Goal: Transaction & Acquisition: Obtain resource

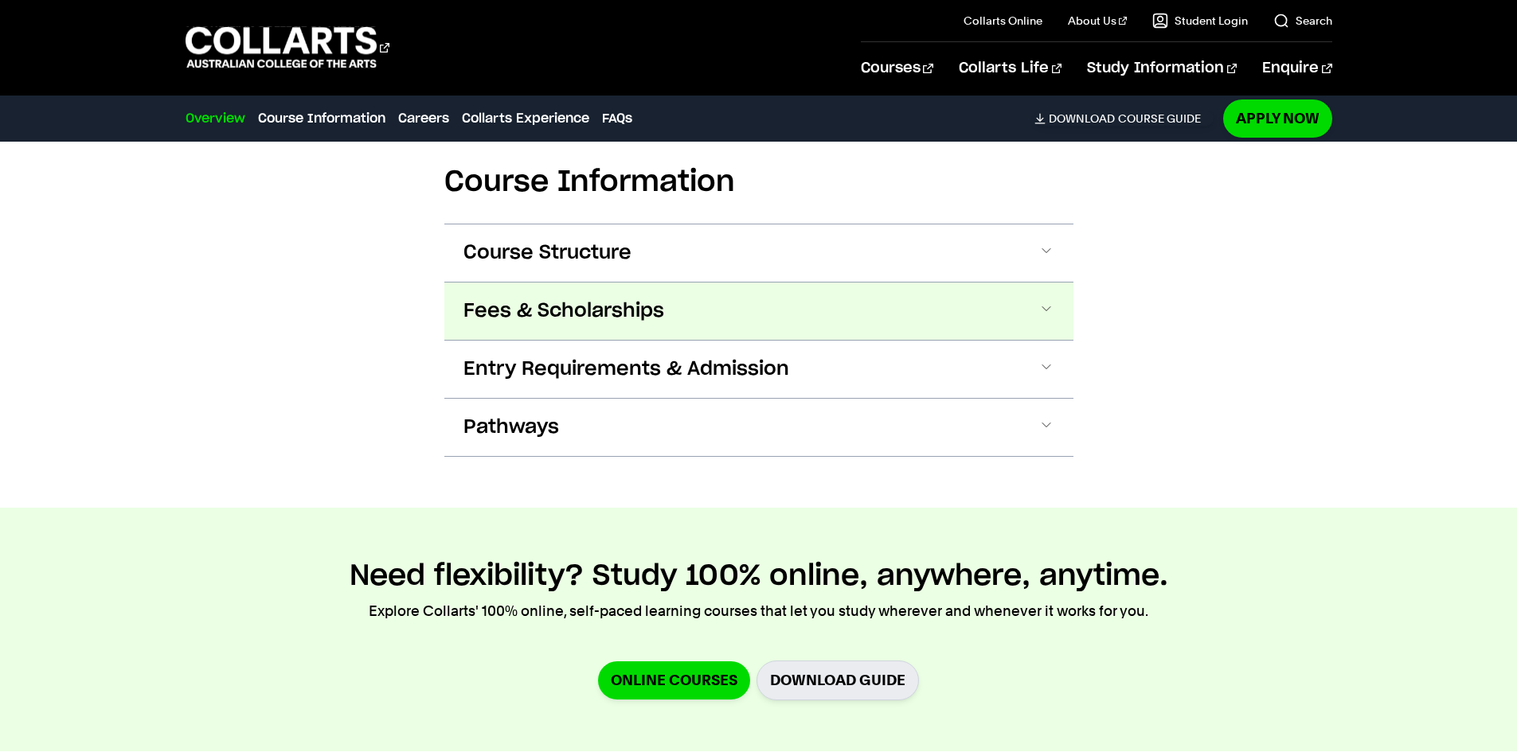
click at [641, 306] on span "Fees & Scholarships" at bounding box center [563, 311] width 201 height 25
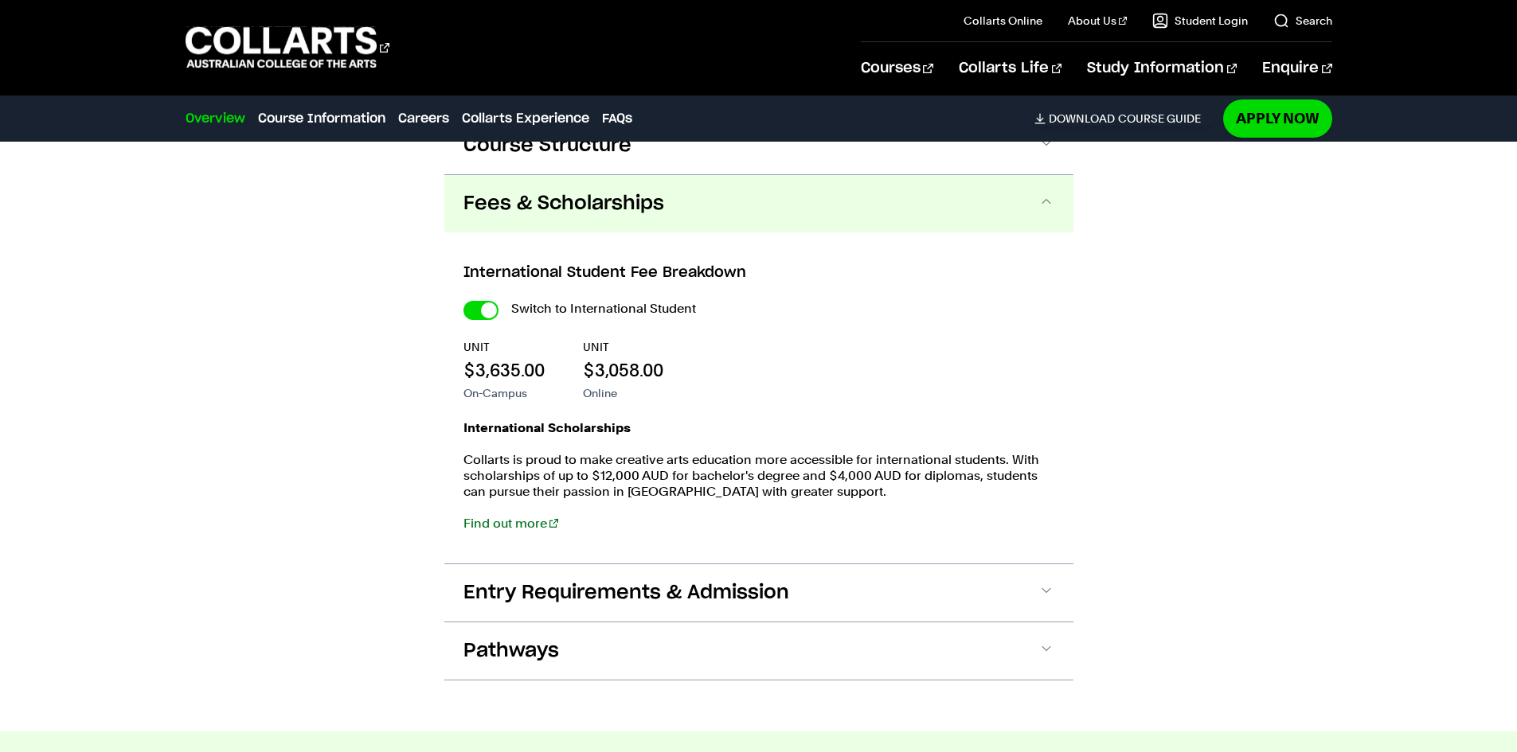
scroll to position [1891, 0]
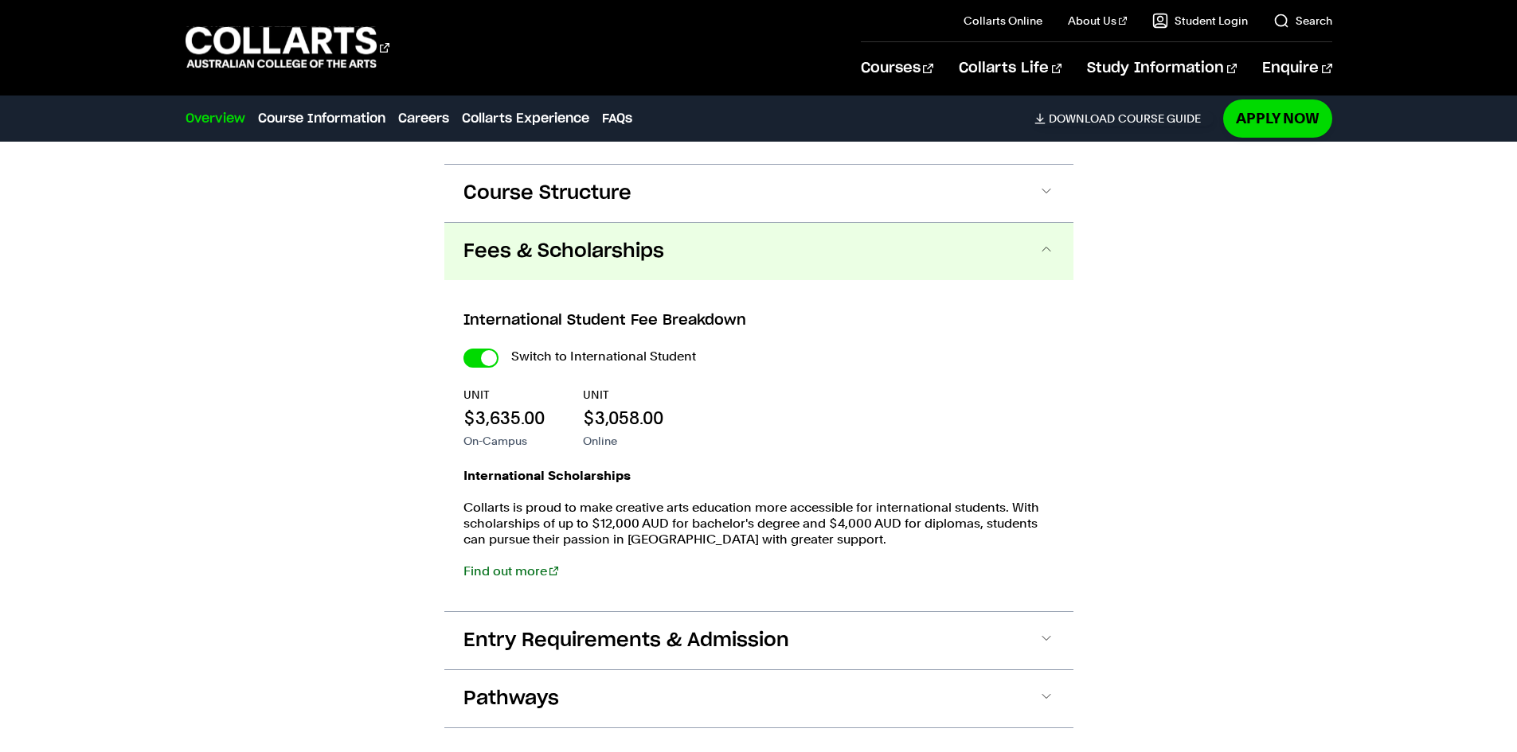
drag, startPoint x: 483, startPoint y: 361, endPoint x: 483, endPoint y: 372, distance: 11.1
click at [483, 363] on input "International Student" at bounding box center [480, 358] width 35 height 19
checkbox input "false"
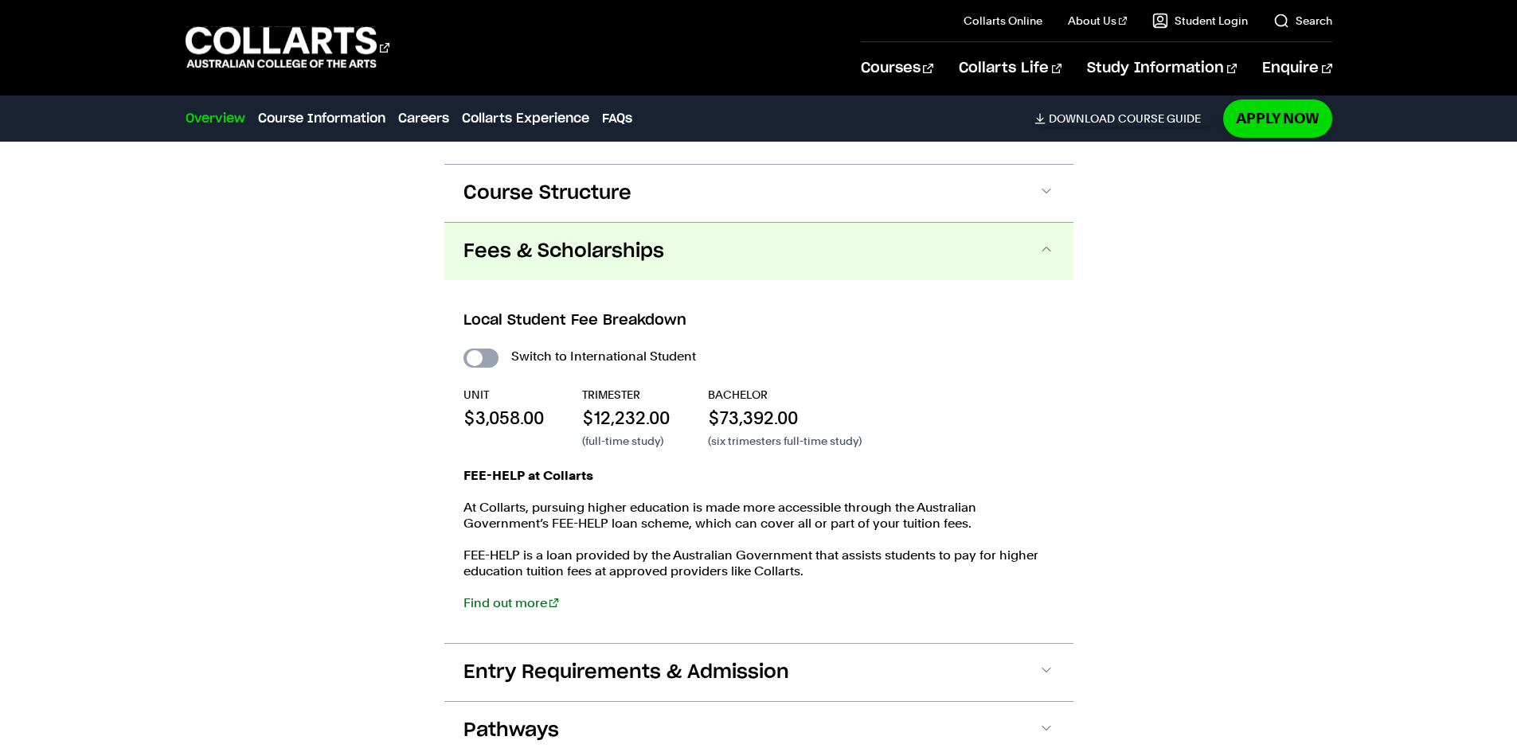
click at [482, 355] on input "International Student" at bounding box center [480, 358] width 35 height 19
checkbox input "true"
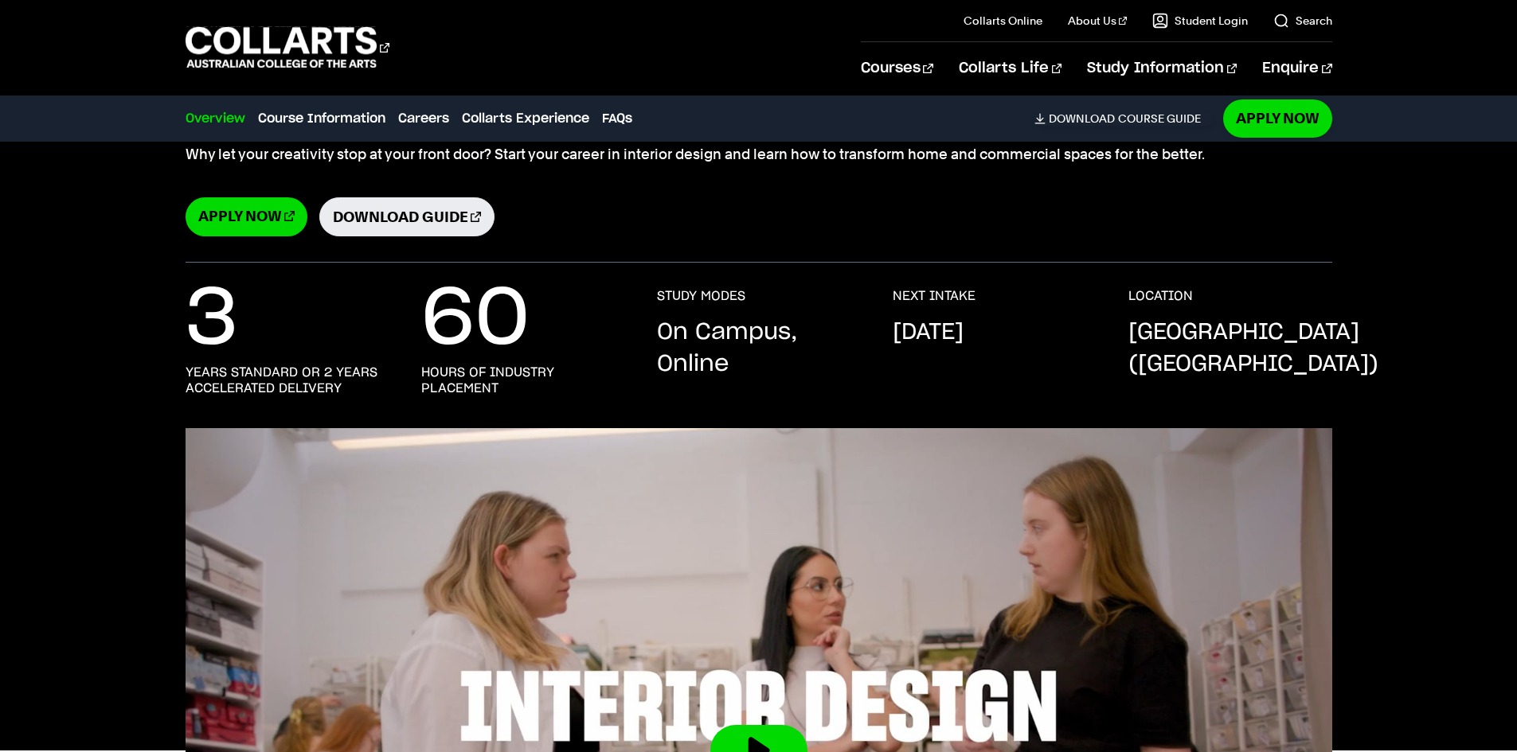
scroll to position [60, 0]
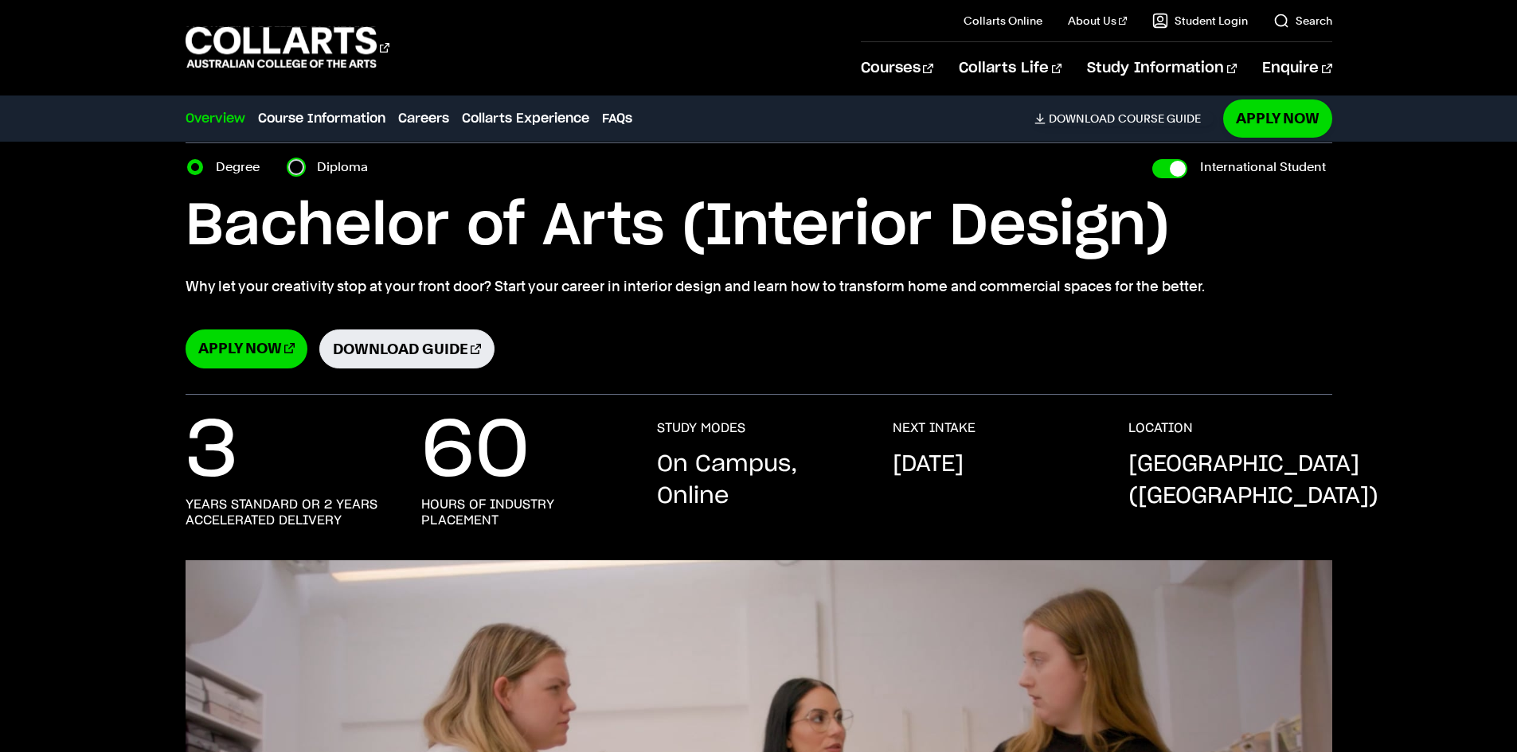
click at [294, 169] on input "Diploma" at bounding box center [296, 167] width 16 height 16
radio input "true"
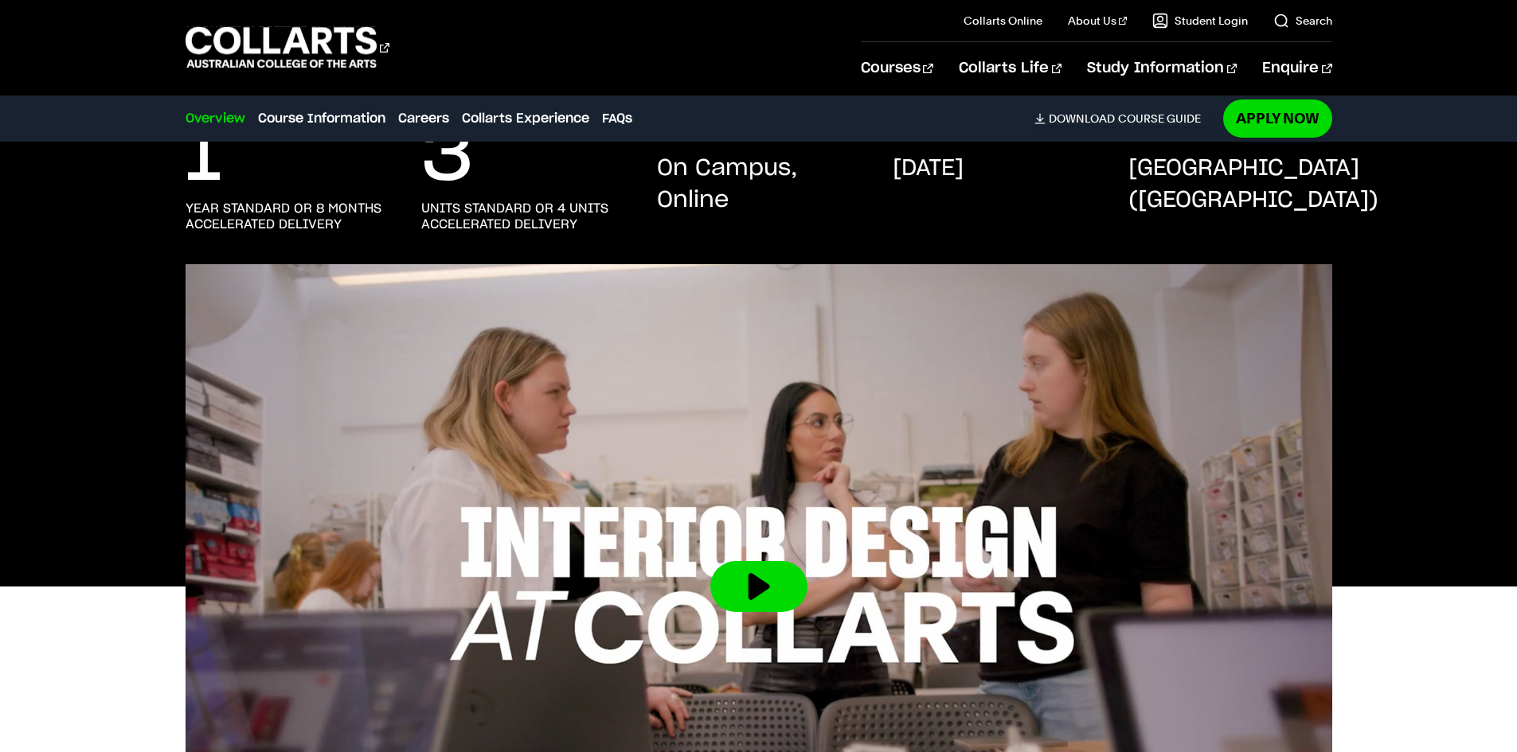
scroll to position [239, 0]
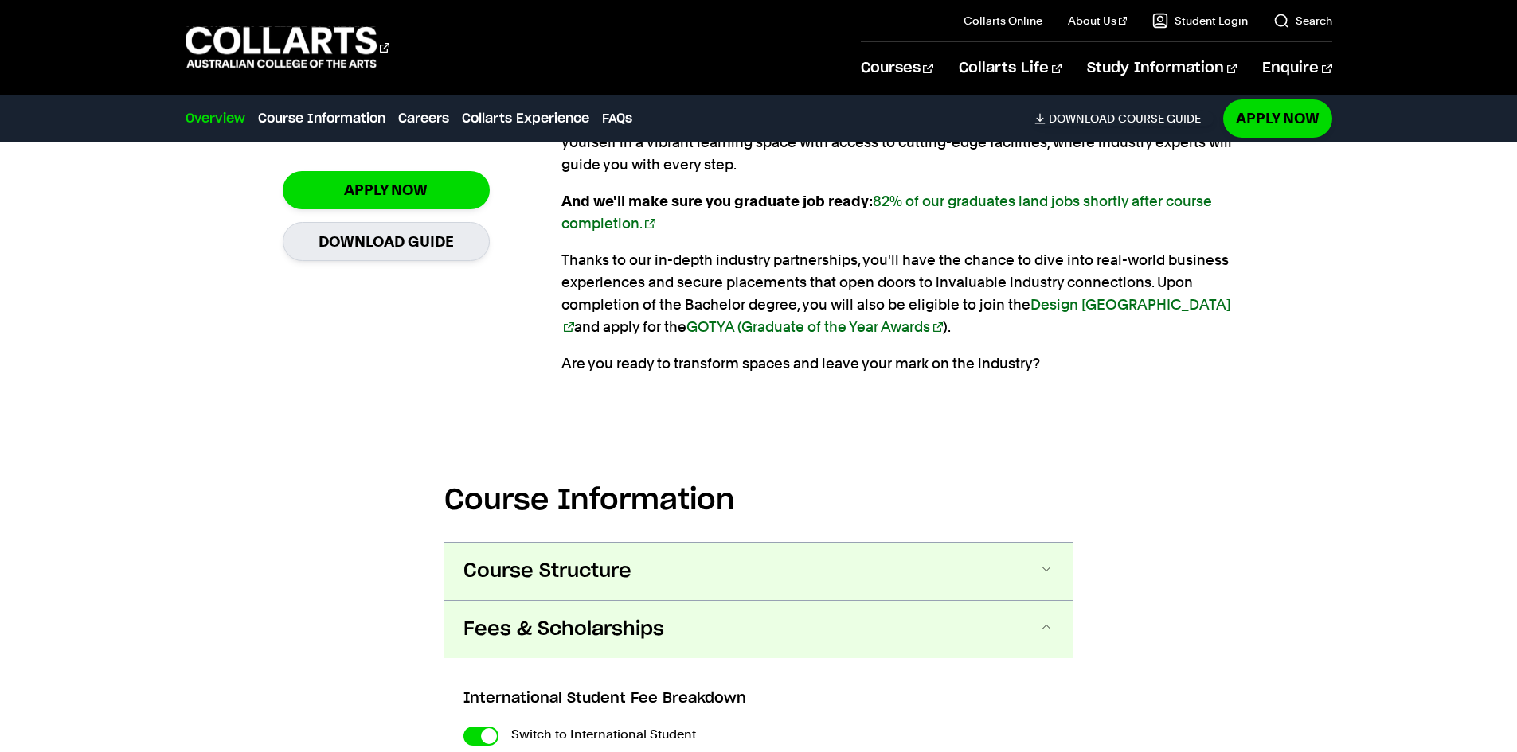
click at [674, 583] on button "Course Structure" at bounding box center [758, 571] width 629 height 57
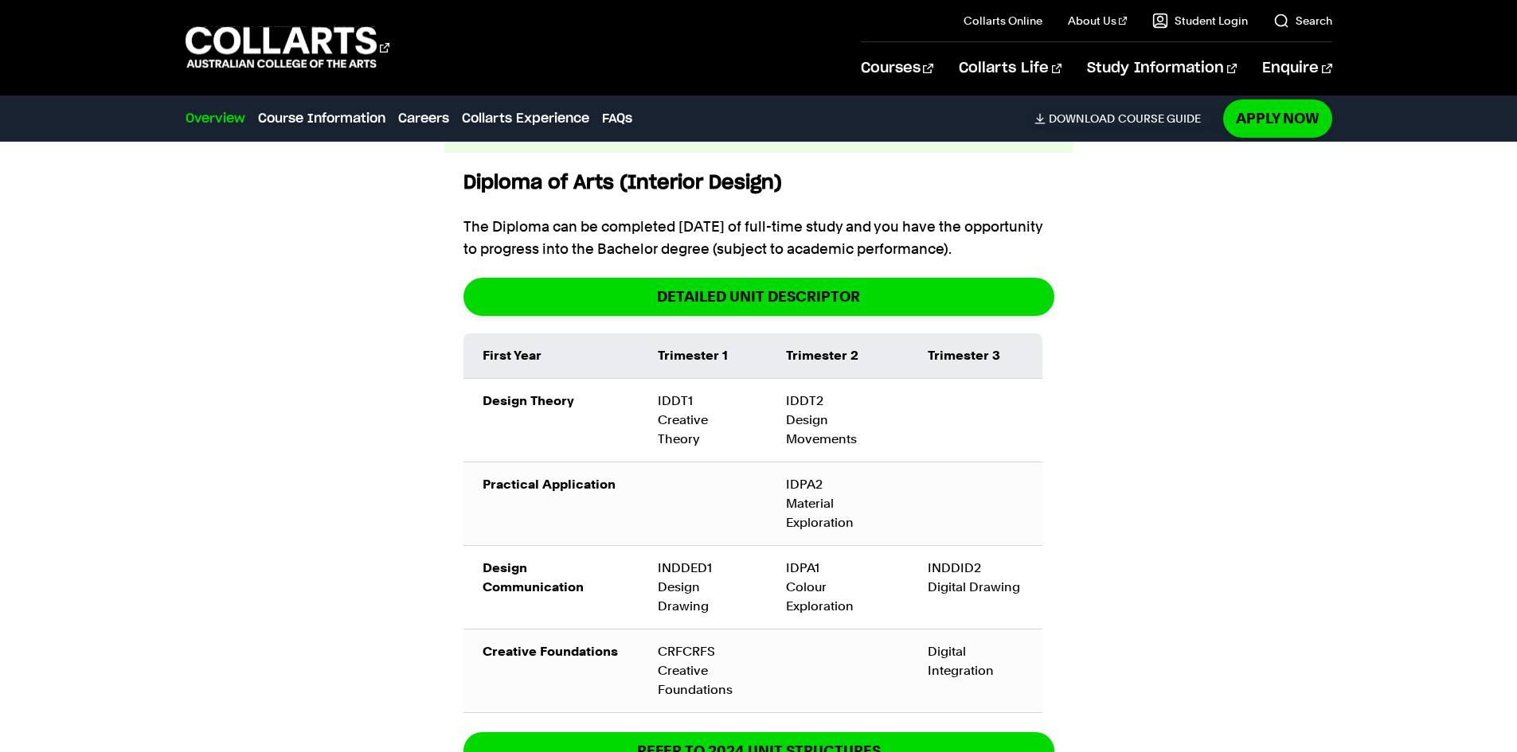
scroll to position [2026, 0]
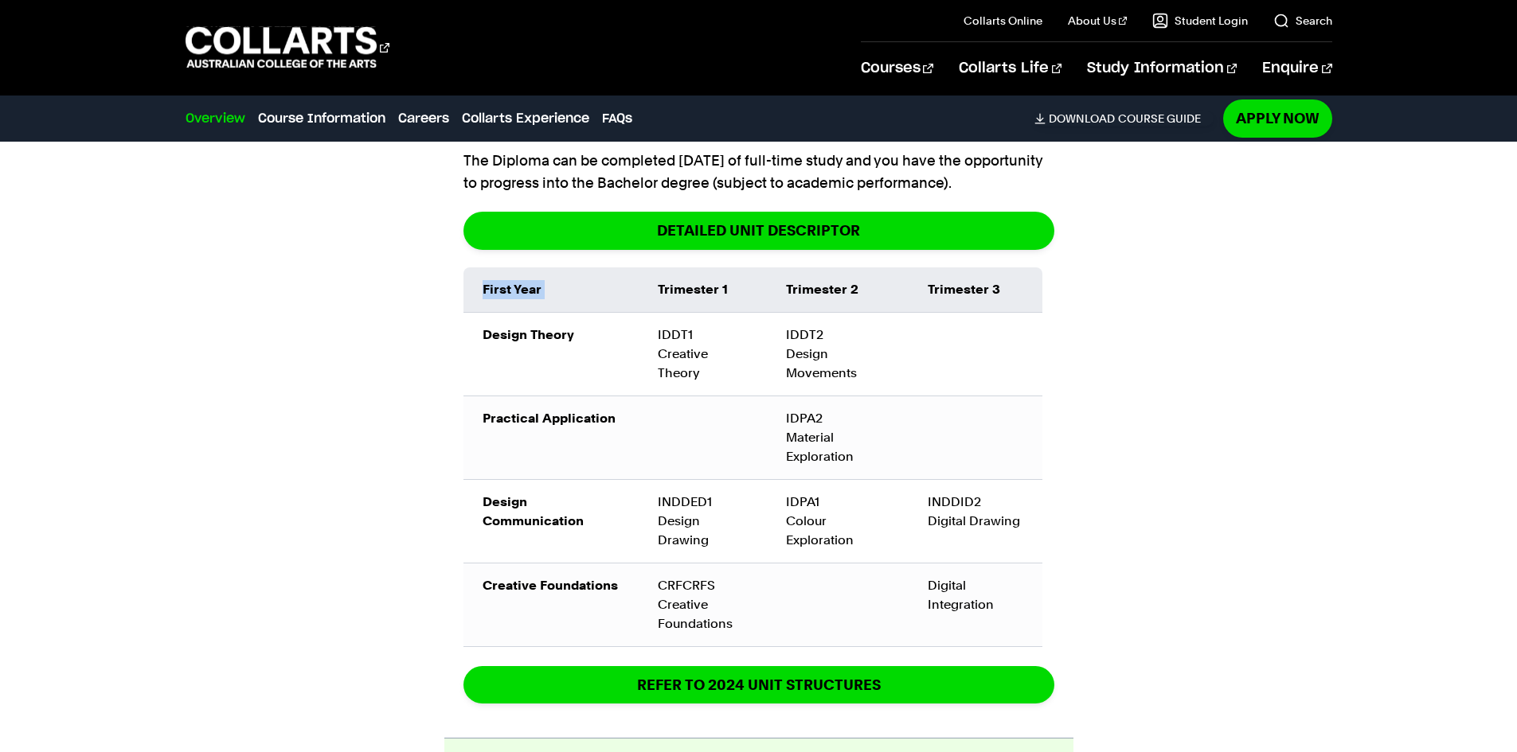
drag, startPoint x: 661, startPoint y: 289, endPoint x: 1060, endPoint y: 301, distance: 399.1
click at [1060, 301] on div "Diploma of Arts (Interior Design) The Diploma can be completed [DATE] of full-t…" at bounding box center [758, 412] width 629 height 651
click at [1223, 359] on div "Course Information Course Structure Diploma of Arts (Interior Design) The Diplo…" at bounding box center [759, 595] width 1405 height 1401
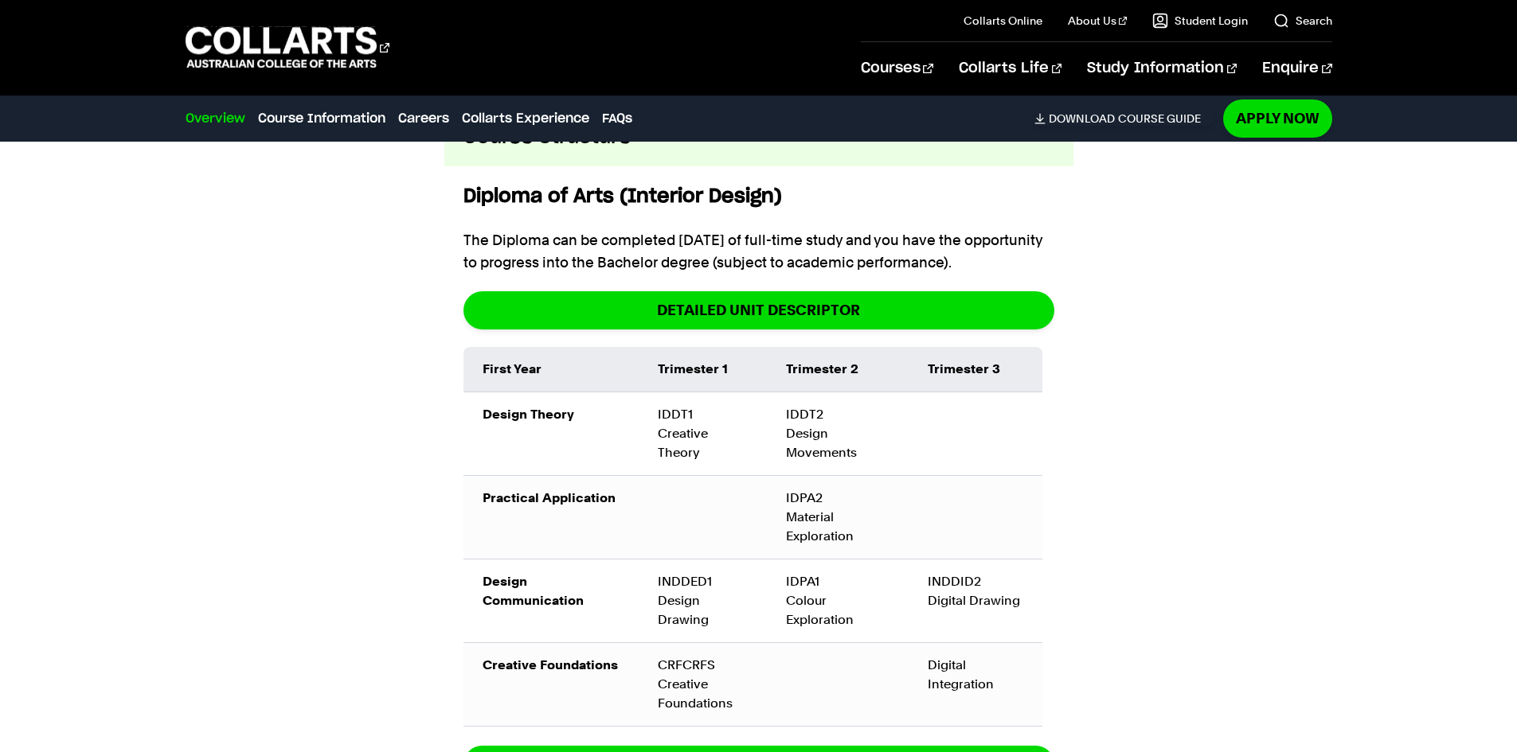
scroll to position [1991, 0]
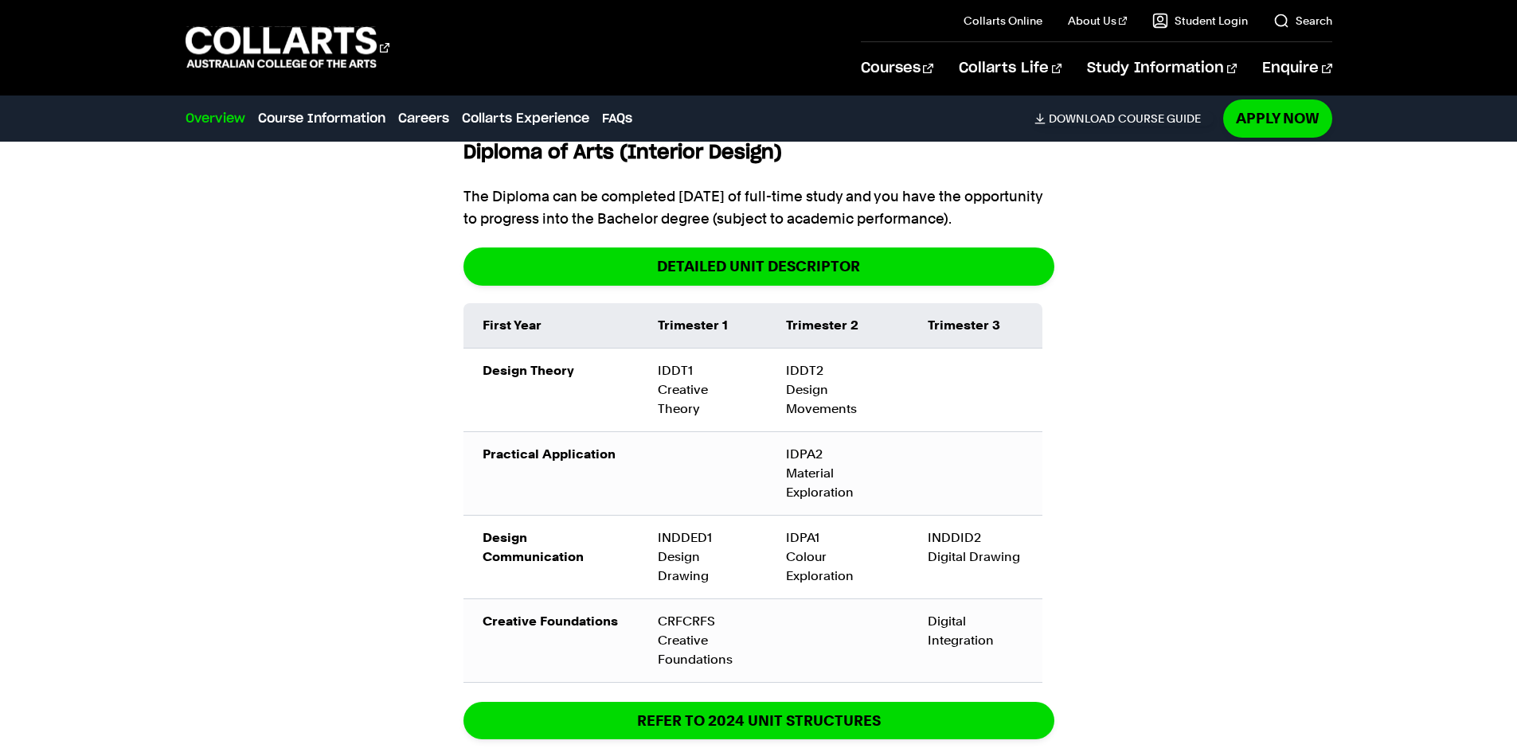
drag, startPoint x: 1328, startPoint y: 455, endPoint x: 1299, endPoint y: 447, distance: 30.5
click at [1326, 452] on div "Course Information Course Structure Diploma of Arts (Interior Design) The Diplo…" at bounding box center [759, 631] width 1405 height 1401
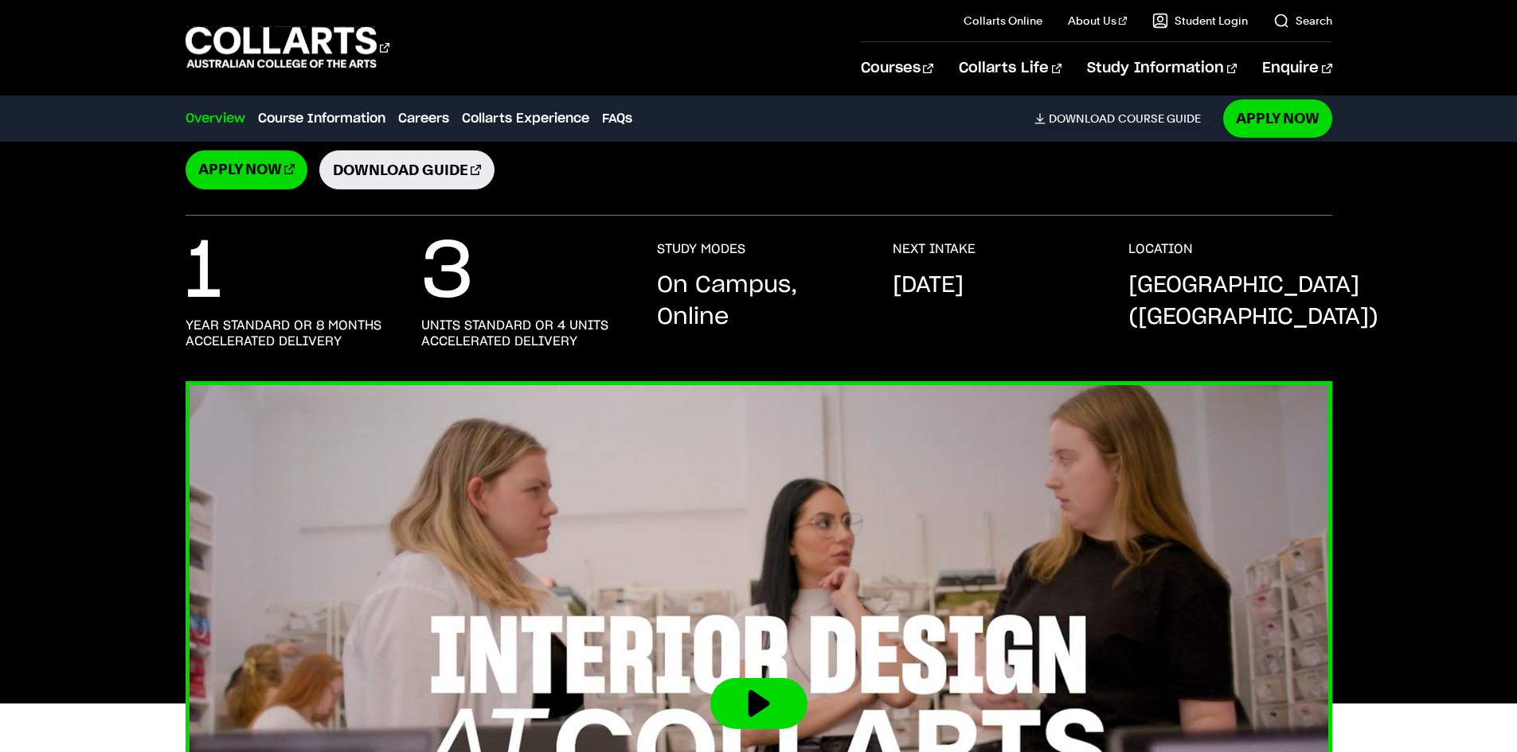
scroll to position [0, 0]
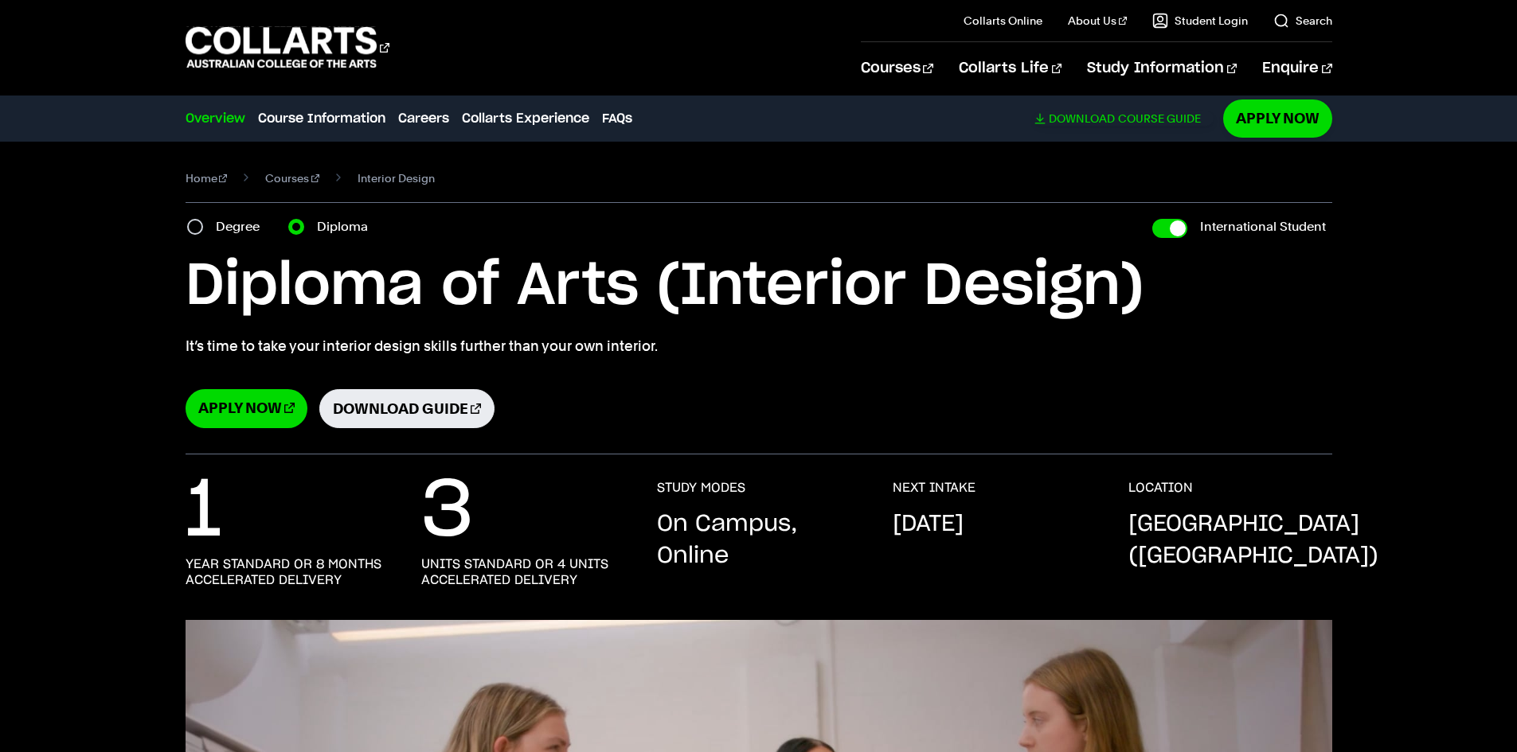
click at [1145, 123] on link "Download Course Guide" at bounding box center [1123, 118] width 179 height 14
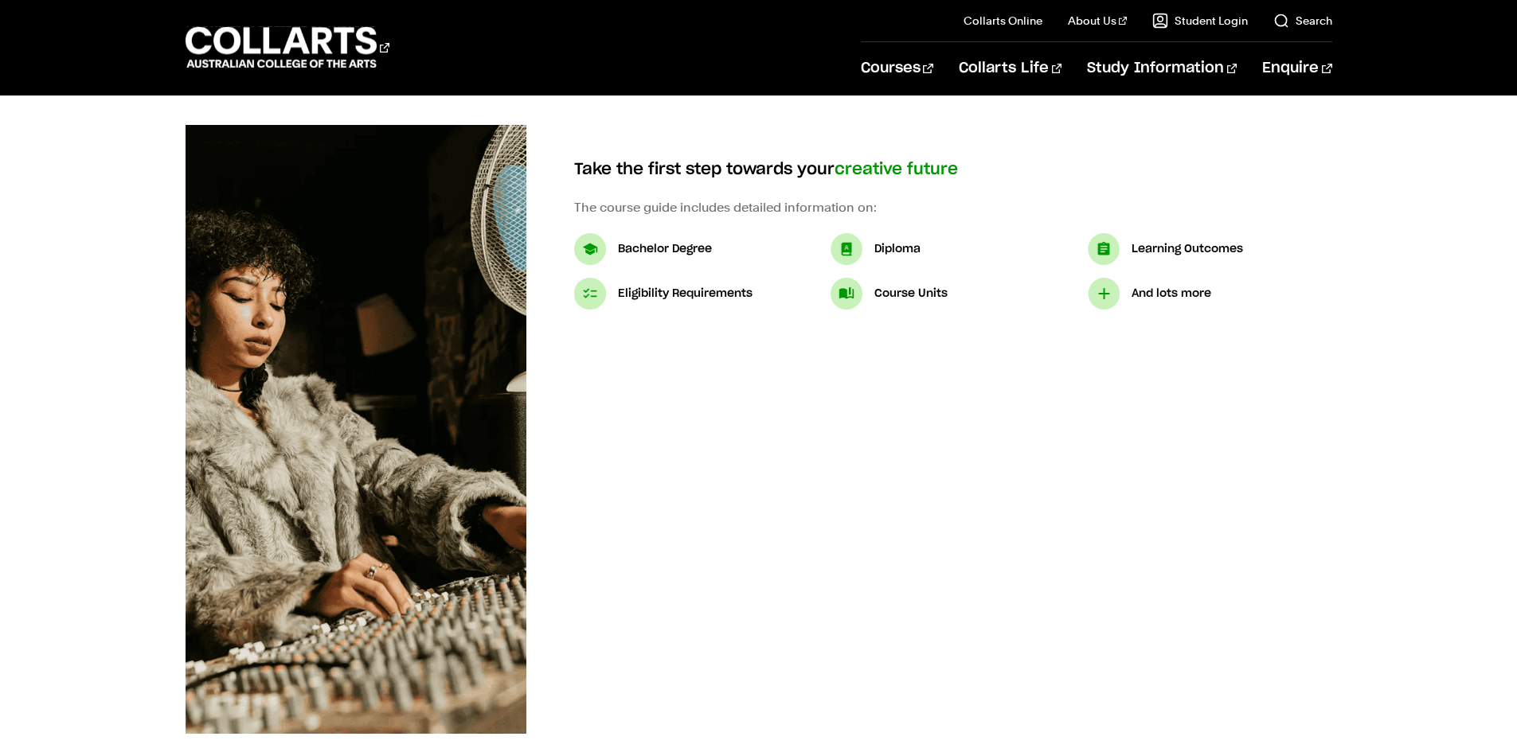
scroll to position [159, 0]
